Goal: Consume media (video, audio)

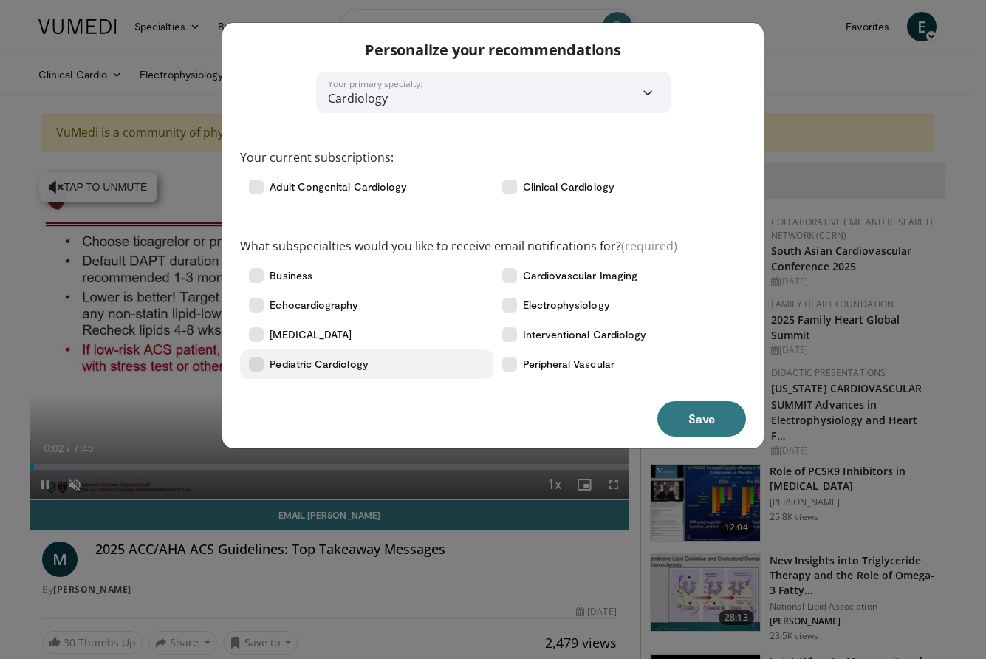
click at [256, 369] on icon at bounding box center [256, 364] width 15 height 15
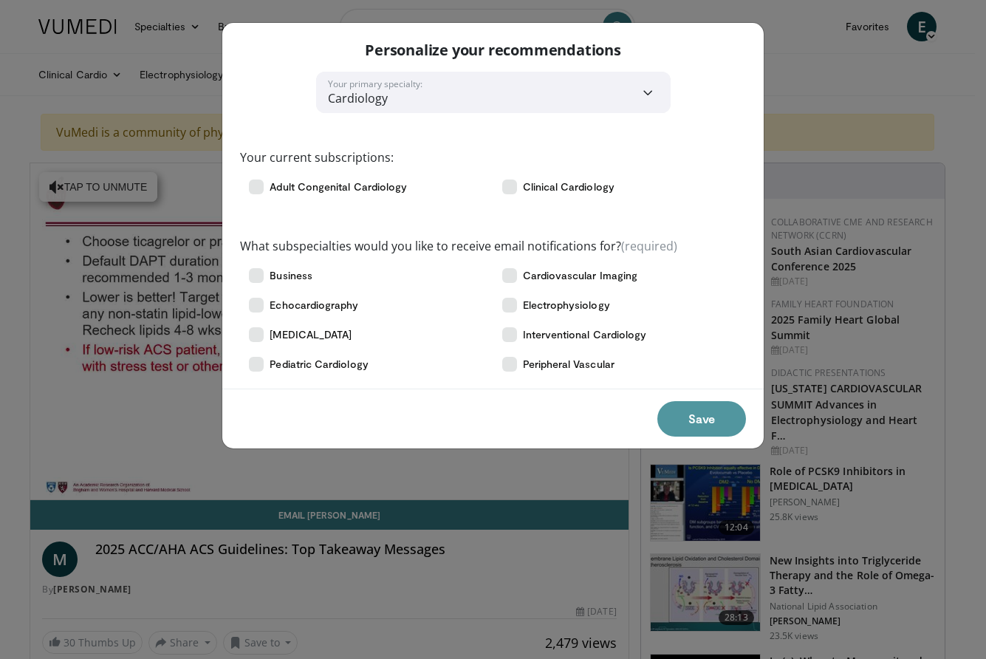
click at [693, 416] on button "Save" at bounding box center [702, 418] width 89 height 35
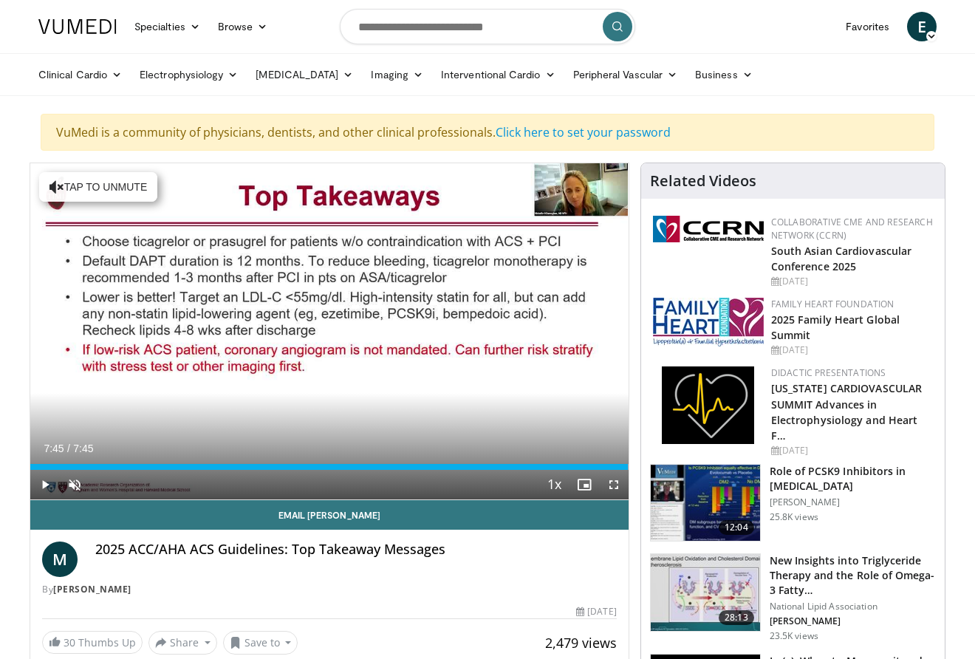
drag, startPoint x: 42, startPoint y: 466, endPoint x: 655, endPoint y: 474, distance: 612.6
